Goal: Information Seeking & Learning: Learn about a topic

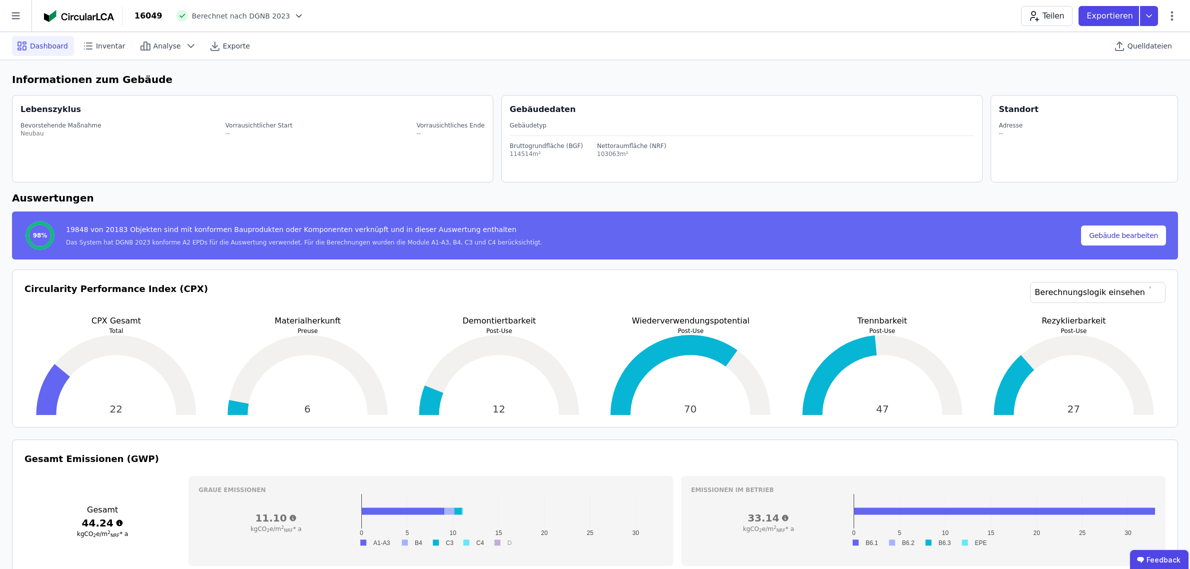
scroll to position [250, 0]
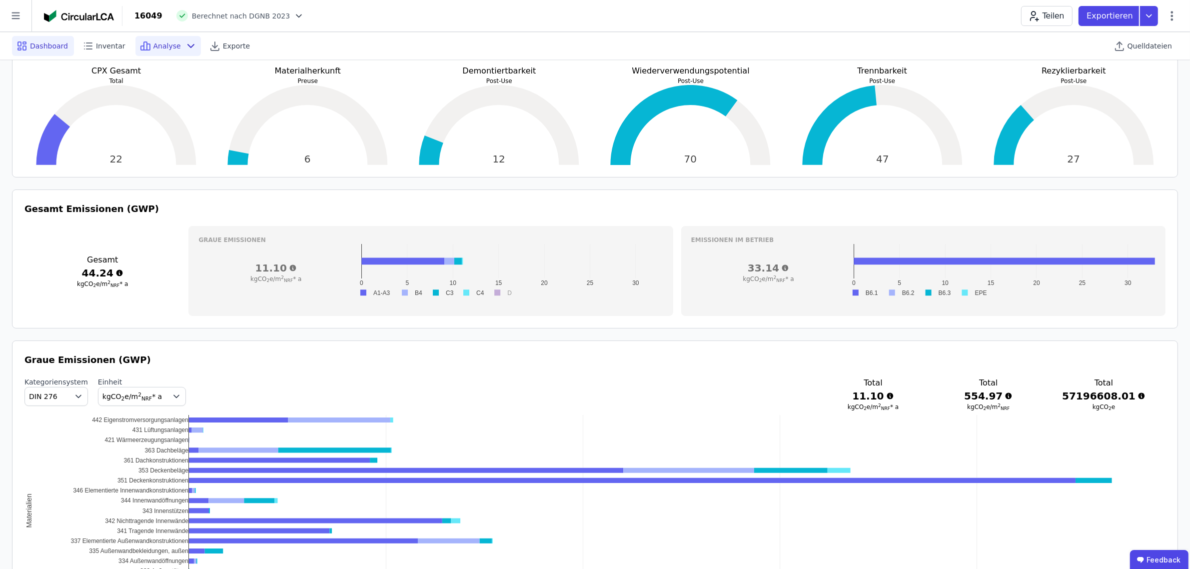
click at [178, 51] on div "Analyse" at bounding box center [167, 46] width 65 height 20
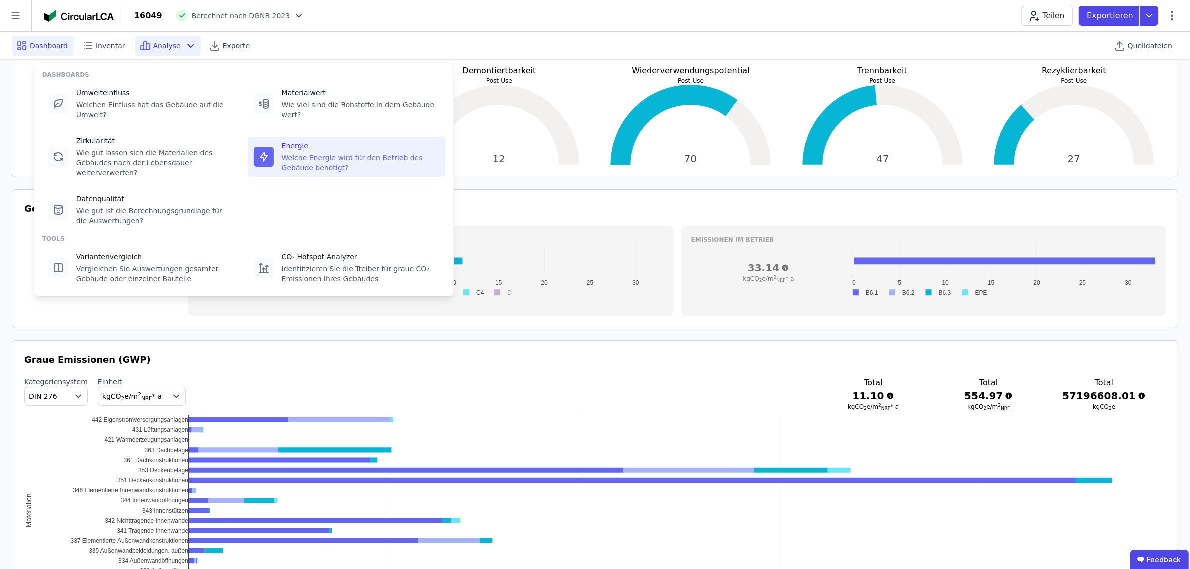
click at [310, 153] on div "Welche Energie wird für den Betrieb des Gebäude benötigt?" at bounding box center [360, 163] width 157 height 20
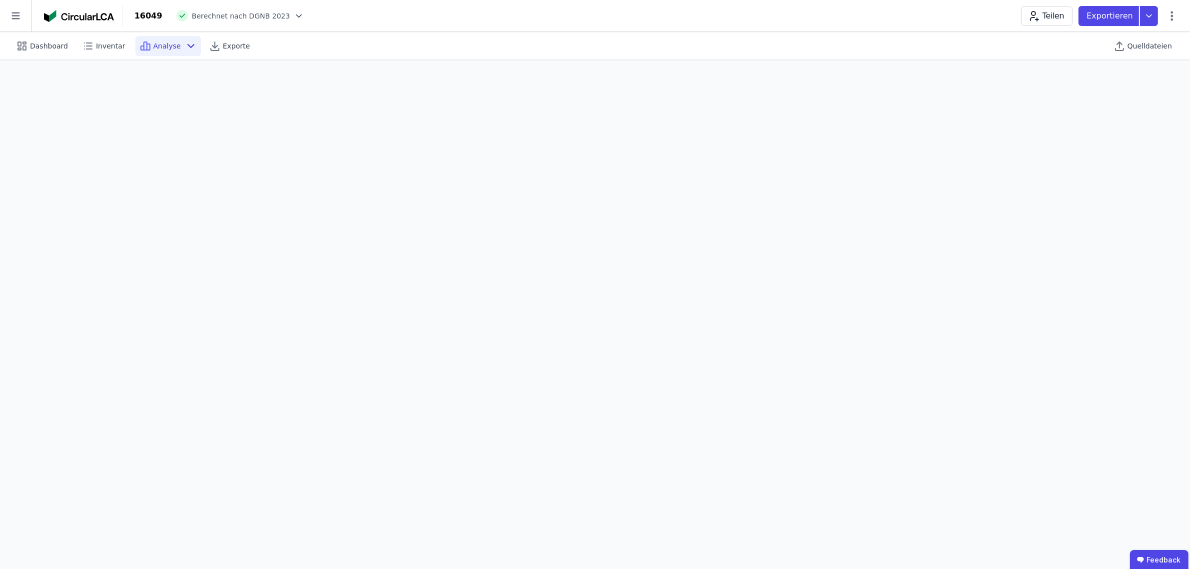
scroll to position [28, 0]
click at [171, 49] on div "Analyse" at bounding box center [167, 46] width 65 height 20
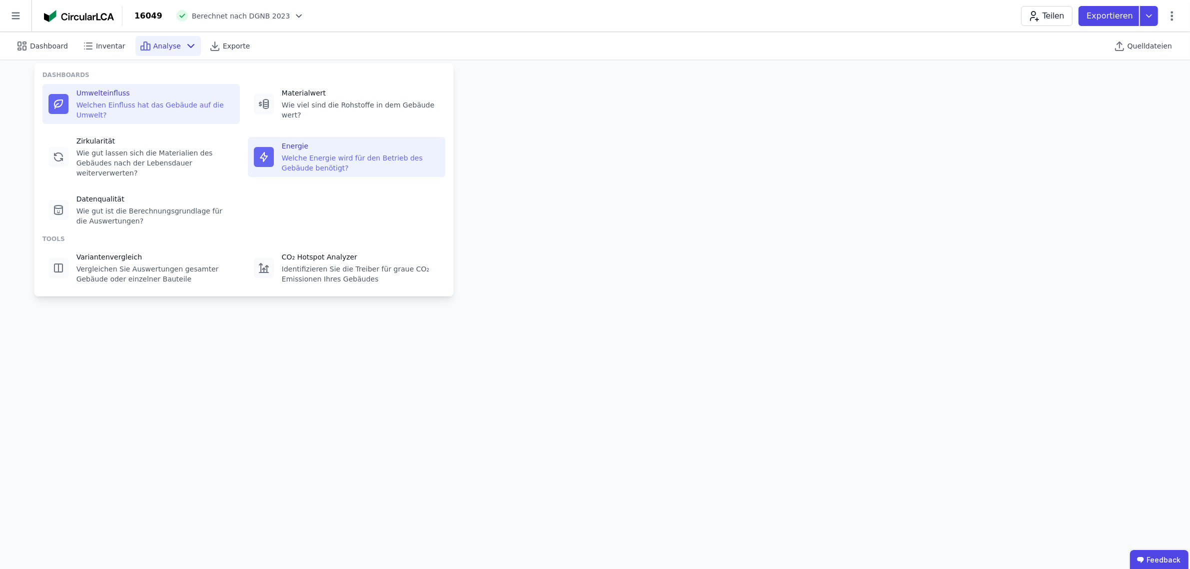
click at [178, 109] on div "Welchen Einfluss hat das Gebäude auf die Umwelt?" at bounding box center [154, 110] width 157 height 20
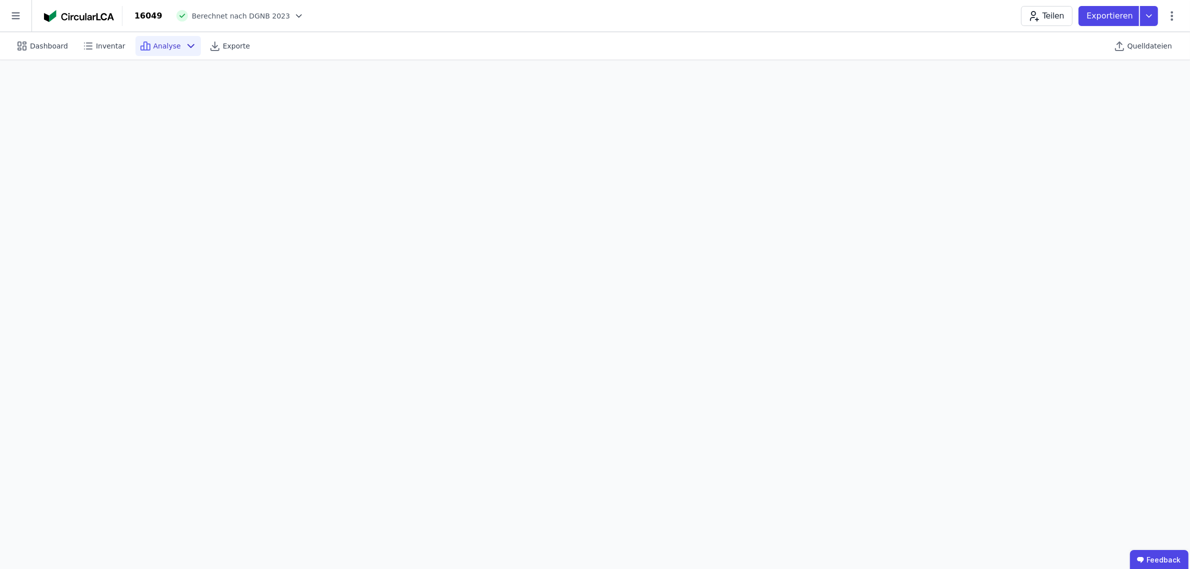
click at [1171, 21] on div "Teilen Exportieren" at bounding box center [1099, 16] width 157 height 20
click at [1173, 14] on icon at bounding box center [1172, 16] width 12 height 12
click at [1150, 74] on span "Energie im Betrieb (B6)" at bounding box center [1129, 80] width 80 height 20
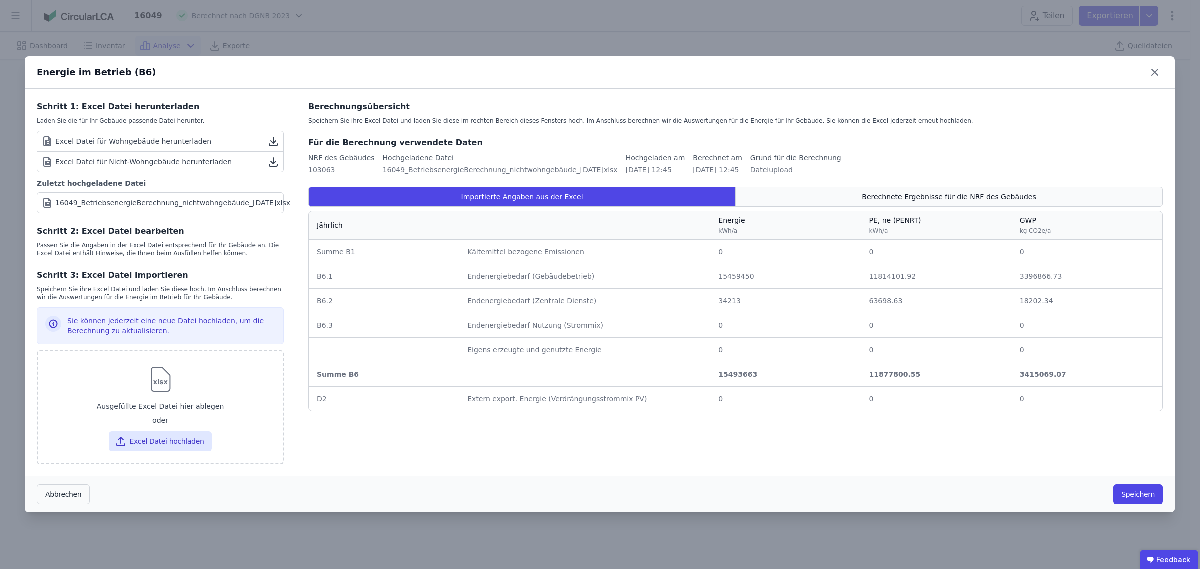
click at [896, 201] on span "Berechnete Ergebnisse für die NRF des Gebäudes" at bounding box center [949, 197] width 174 height 10
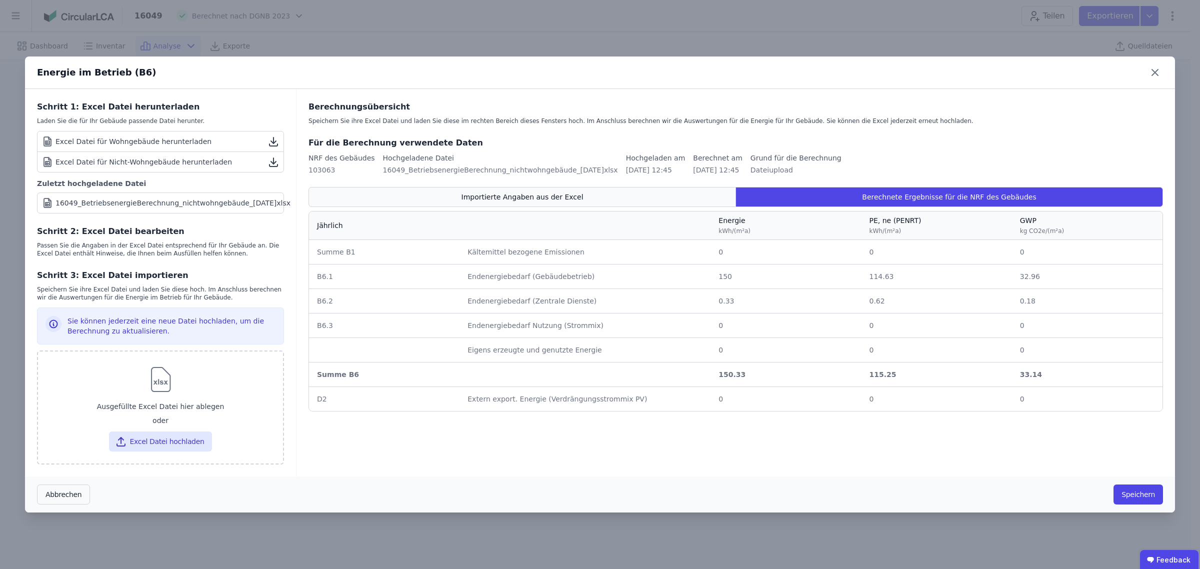
click at [613, 193] on div "Importierte Angaben aus der Excel" at bounding box center [521, 197] width 427 height 20
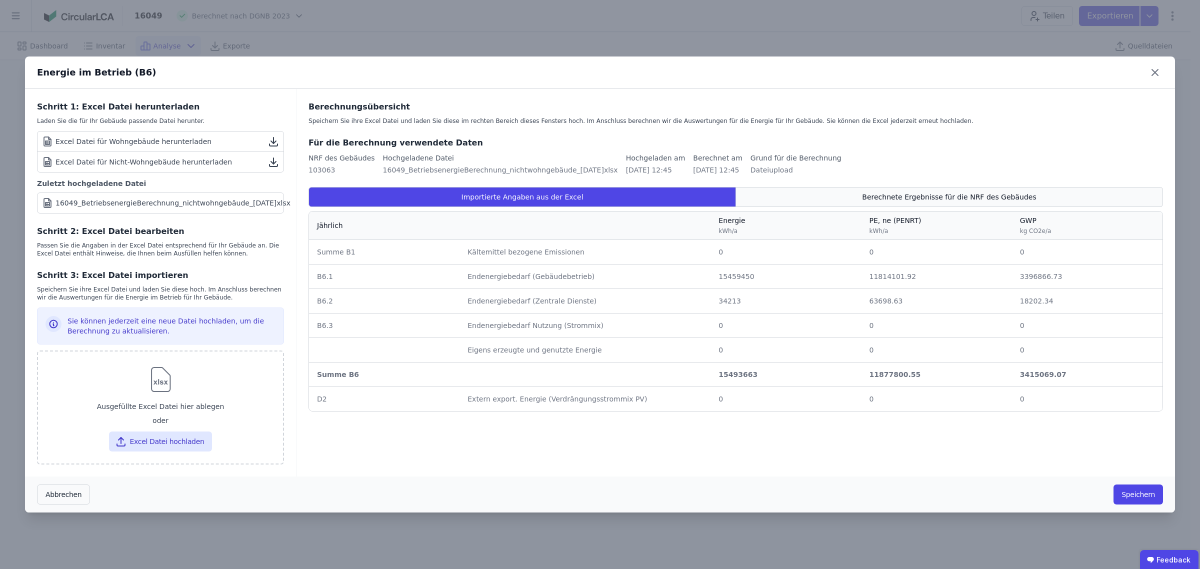
click at [829, 196] on div "Berechnete Ergebnisse für die NRF des Gebäudes" at bounding box center [949, 197] width 427 height 20
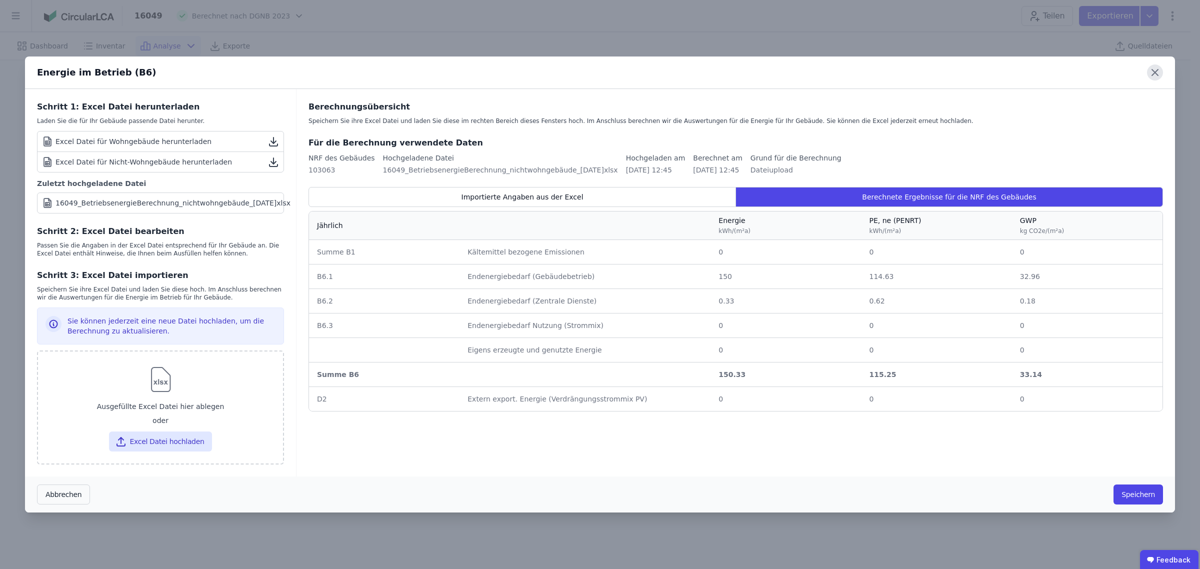
click at [1153, 71] on icon at bounding box center [1155, 72] width 6 height 6
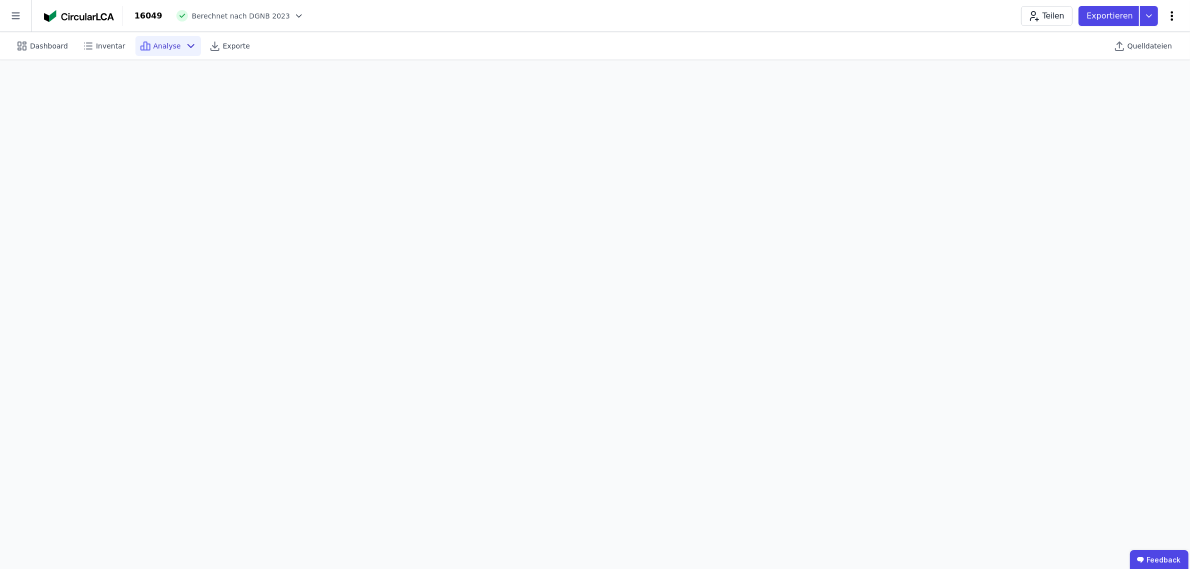
click at [1172, 10] on icon at bounding box center [1172, 16] width 12 height 12
click at [1133, 75] on span "Energie im Betrieb (B6)" at bounding box center [1129, 80] width 80 height 20
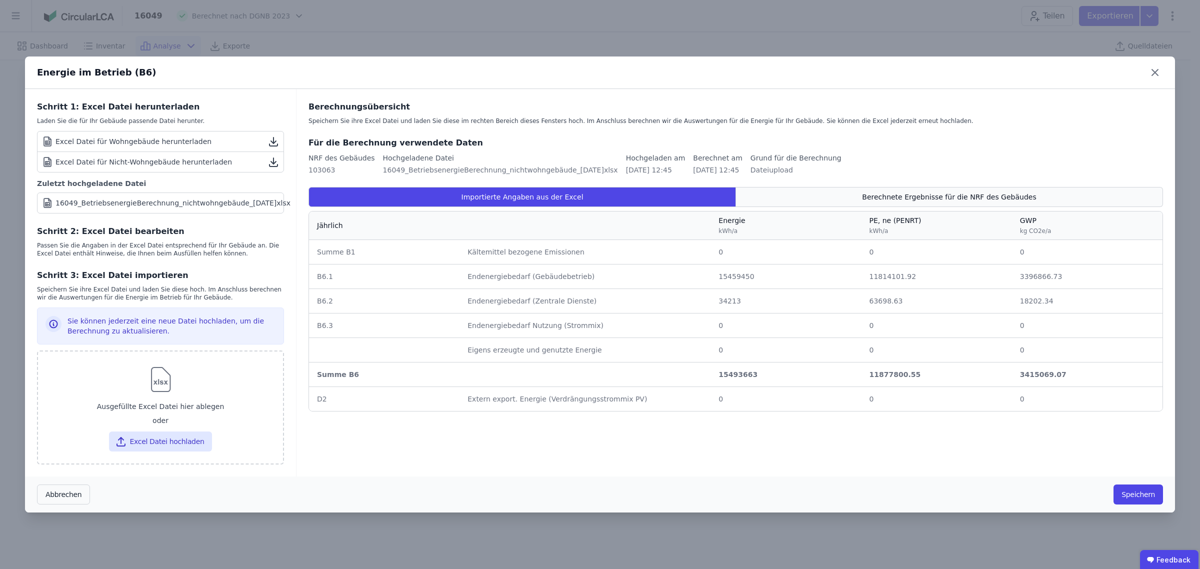
click at [854, 196] on div "Berechnete Ergebnisse für die NRF des Gebäudes" at bounding box center [949, 197] width 427 height 20
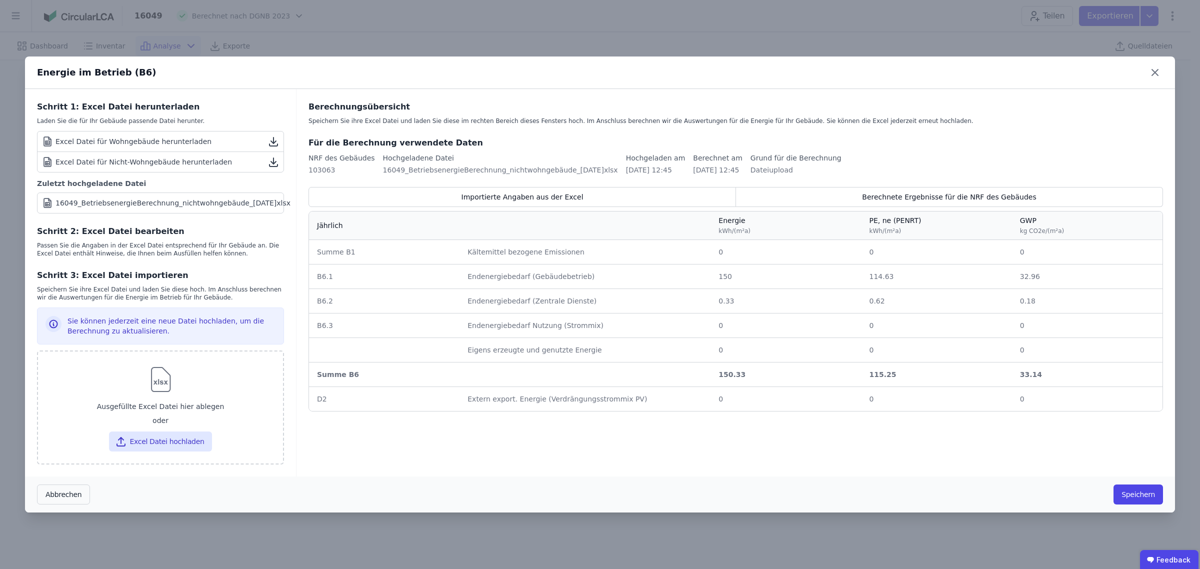
click at [746, 291] on td "0.33 0.33" at bounding box center [785, 300] width 150 height 24
drag, startPoint x: 751, startPoint y: 68, endPoint x: 751, endPoint y: 86, distance: 18.0
click at [751, 86] on div "Energie im Betrieb (B6)" at bounding box center [600, 72] width 1150 height 32
drag, startPoint x: 1160, startPoint y: 72, endPoint x: 1166, endPoint y: 40, distance: 33.1
click at [1160, 72] on icon at bounding box center [1155, 72] width 16 height 16
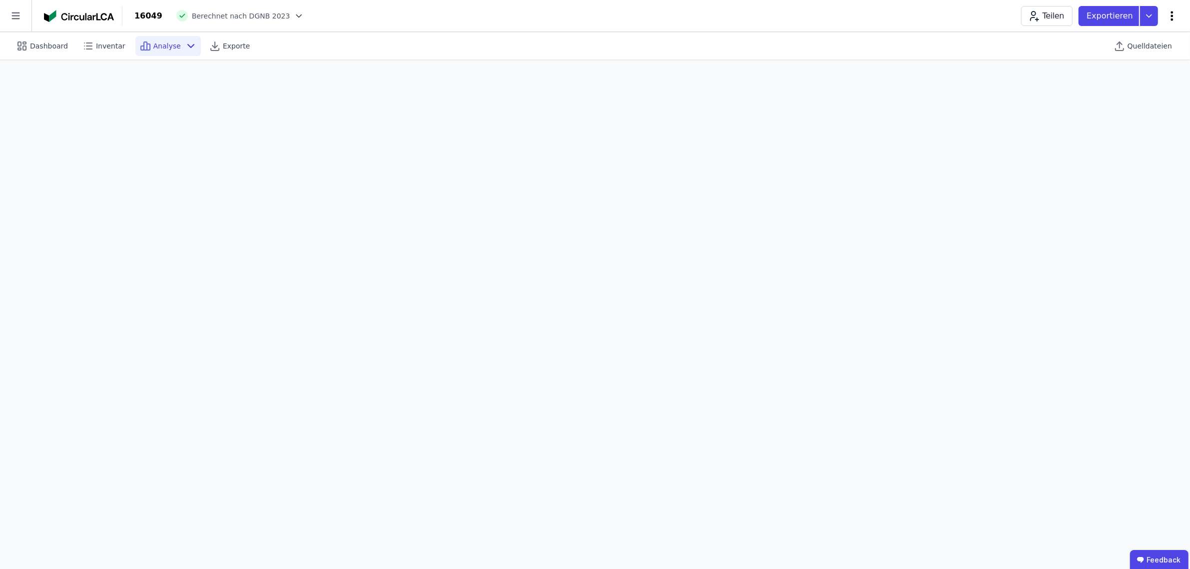
click at [1171, 13] on icon at bounding box center [1172, 16] width 12 height 12
click at [1117, 78] on span "Energie im Betrieb (B6)" at bounding box center [1129, 80] width 80 height 20
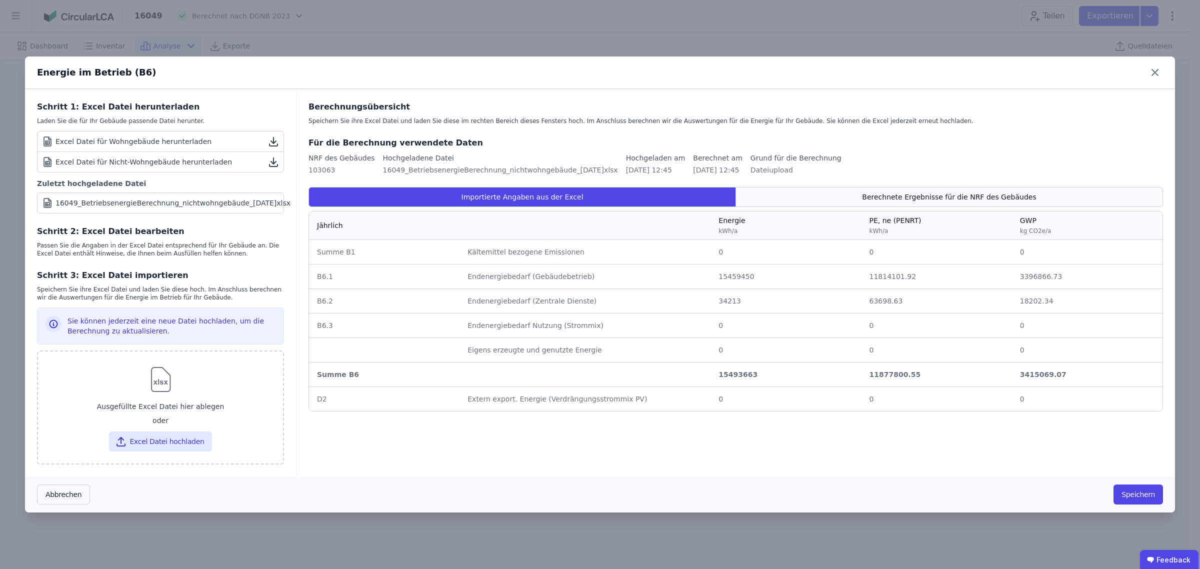
click at [962, 196] on span "Berechnete Ergebnisse für die NRF des Gebäudes" at bounding box center [949, 197] width 174 height 10
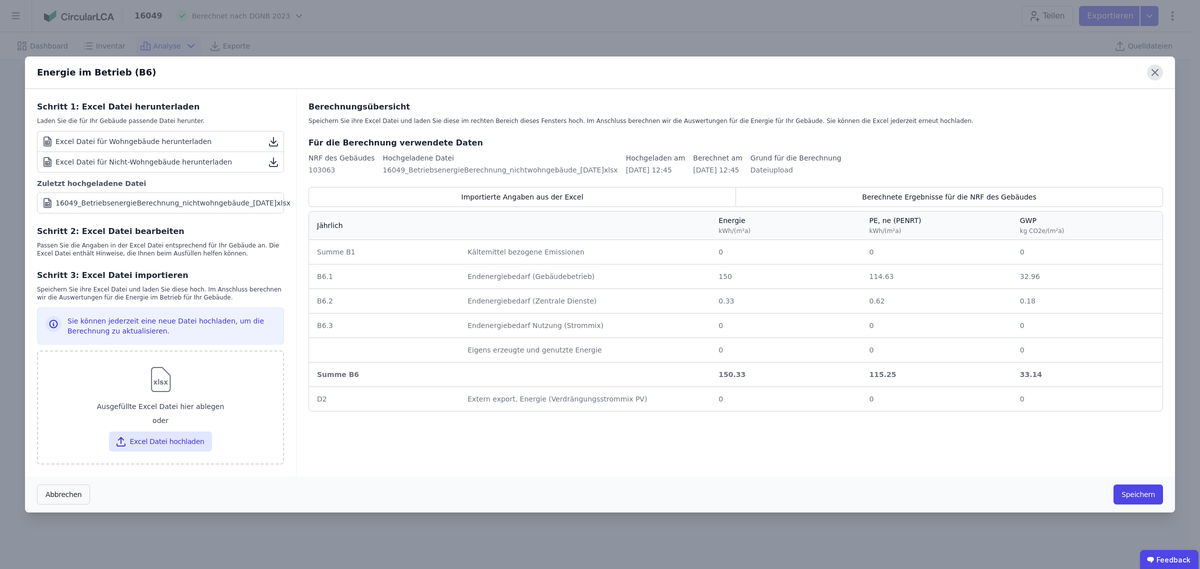
click at [1149, 70] on icon at bounding box center [1155, 72] width 16 height 16
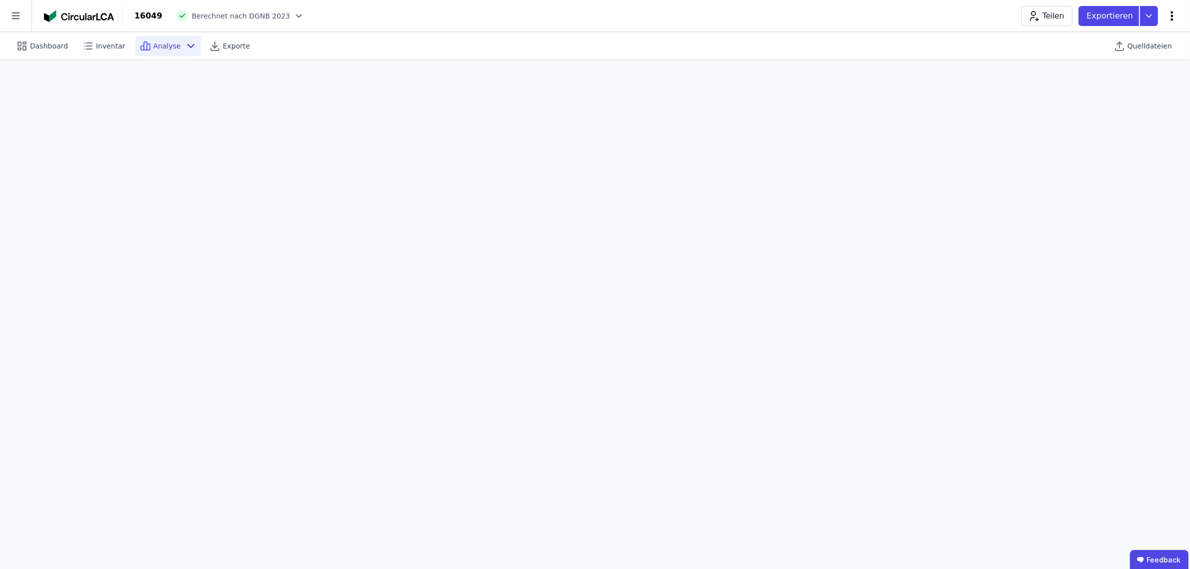
click at [1176, 16] on icon at bounding box center [1172, 16] width 12 height 12
click at [1133, 75] on span "Energie im Betrieb (B6)" at bounding box center [1129, 80] width 80 height 20
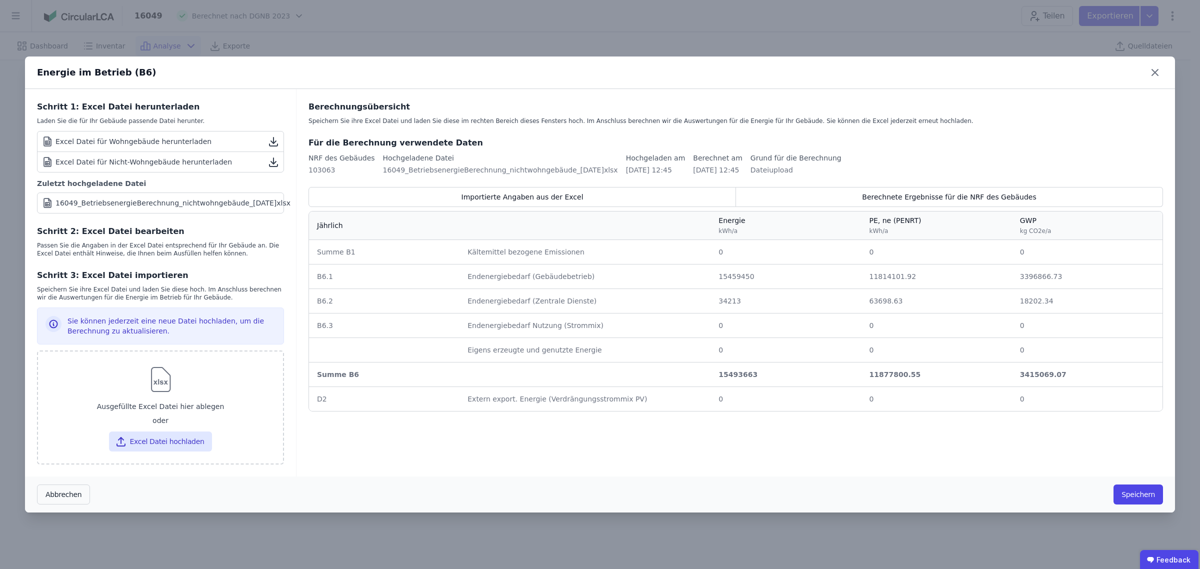
click at [1037, 279] on span "3396866.73" at bounding box center [1041, 276] width 42 height 8
drag, startPoint x: 1017, startPoint y: 277, endPoint x: 1070, endPoint y: 276, distance: 53.0
click at [1070, 276] on td "3396866.73 3396866.73" at bounding box center [1087, 276] width 150 height 24
drag, startPoint x: 1021, startPoint y: 277, endPoint x: 1061, endPoint y: 278, distance: 40.5
click at [1061, 278] on div "3396866.73" at bounding box center [1087, 276] width 134 height 10
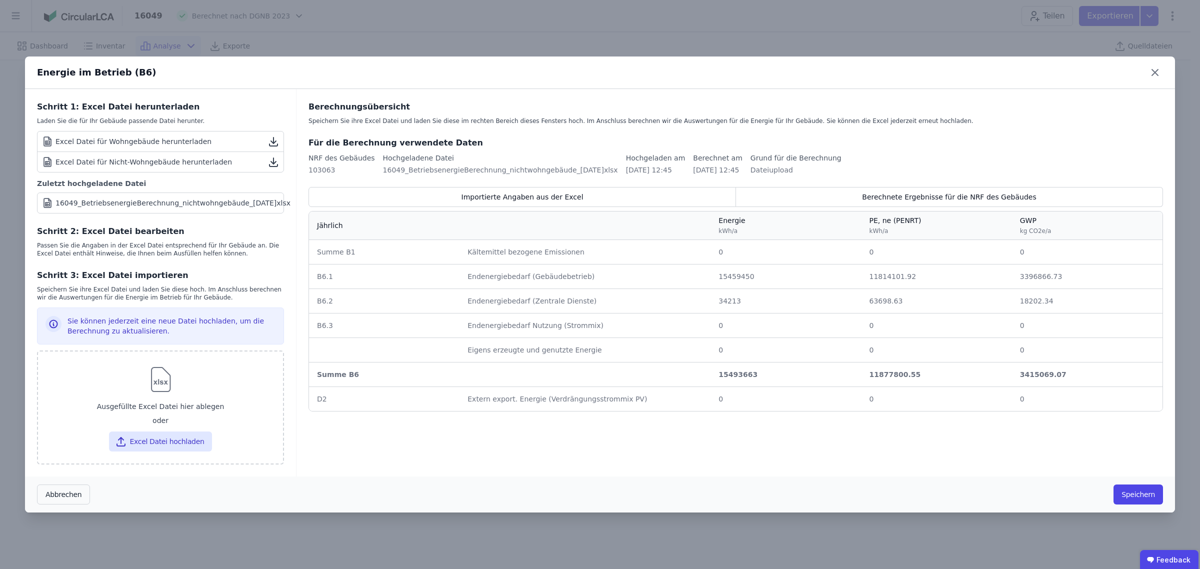
click at [1060, 276] on div "3396866.73" at bounding box center [1087, 276] width 134 height 10
click at [1054, 276] on span "3396866.73" at bounding box center [1041, 276] width 42 height 8
drag, startPoint x: 1057, startPoint y: 276, endPoint x: 1006, endPoint y: 279, distance: 51.0
click at [1006, 279] on tr "B6.1 B6.1 Endenergiebedarf (Gebäudebetrieb) Endenergiebedarf (Gebäudebetrieb) 1…" at bounding box center [735, 276] width 853 height 24
click at [824, 189] on div "Berechnete Ergebnisse für die NRF des Gebäudes" at bounding box center [949, 197] width 427 height 20
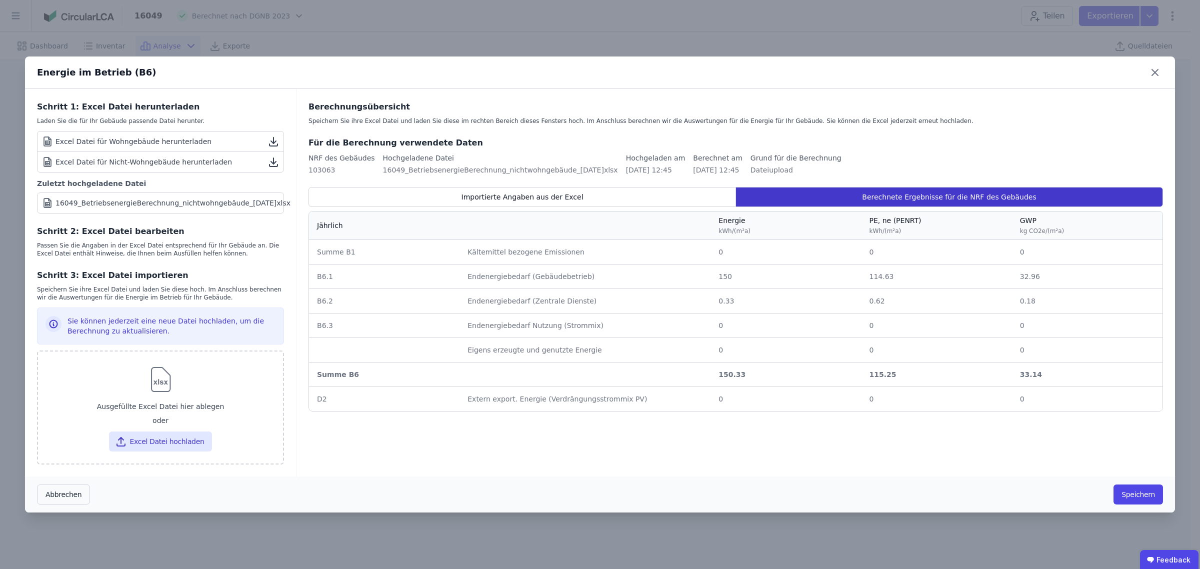
click at [910, 194] on span "Berechnete Ergebnisse für die NRF des Gebäudes" at bounding box center [949, 197] width 174 height 10
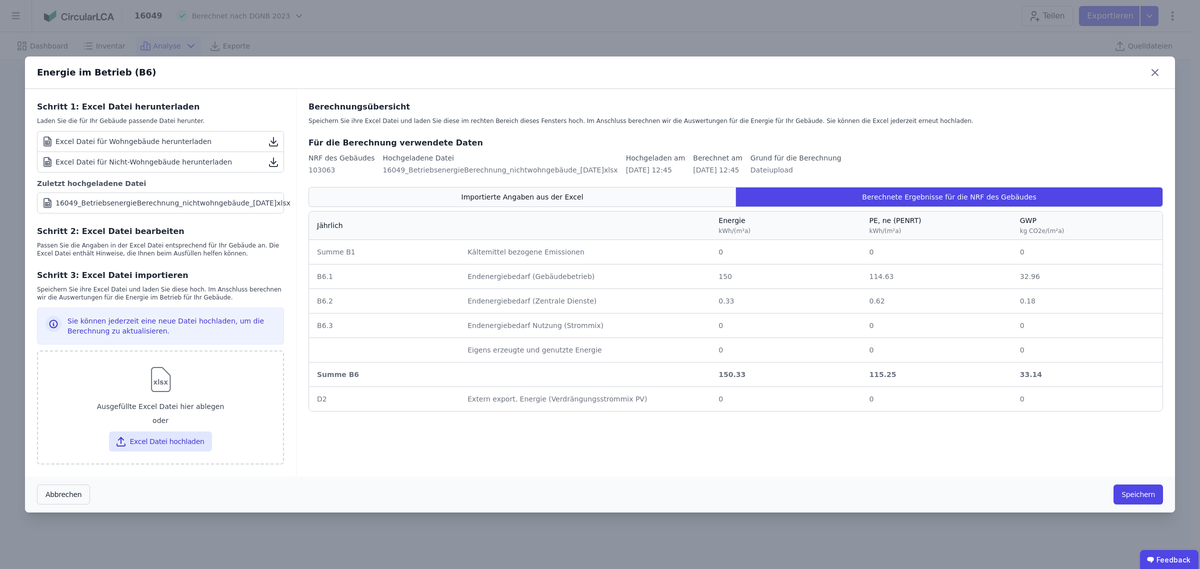
click at [698, 194] on div "Importierte Angaben aus der Excel" at bounding box center [521, 197] width 427 height 20
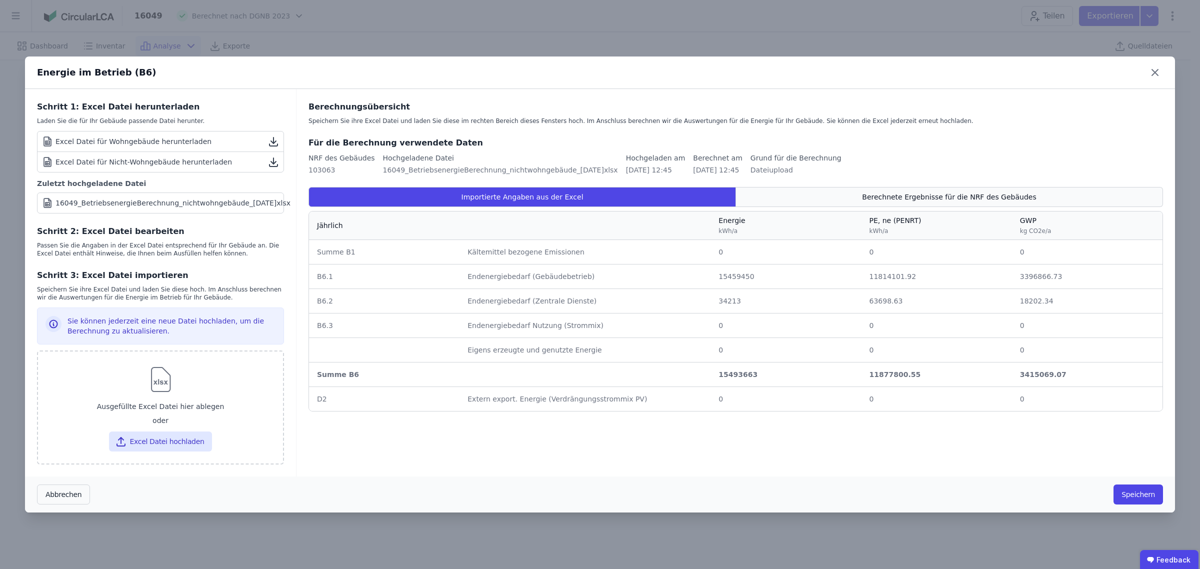
click at [981, 200] on span "Berechnete Ergebnisse für die NRF des Gebäudes" at bounding box center [949, 197] width 174 height 10
